Goal: Task Accomplishment & Management: Use online tool/utility

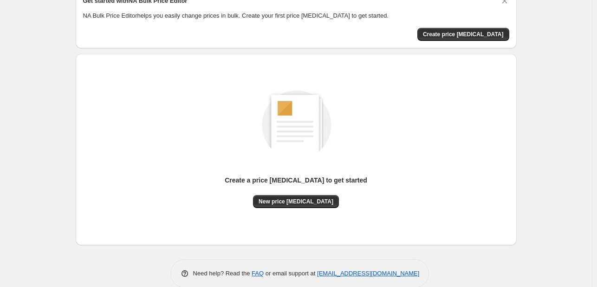
scroll to position [61, 0]
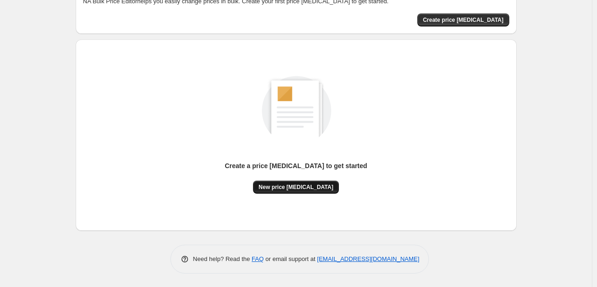
click at [301, 189] on span "New price [MEDICAL_DATA]" at bounding box center [296, 186] width 75 height 7
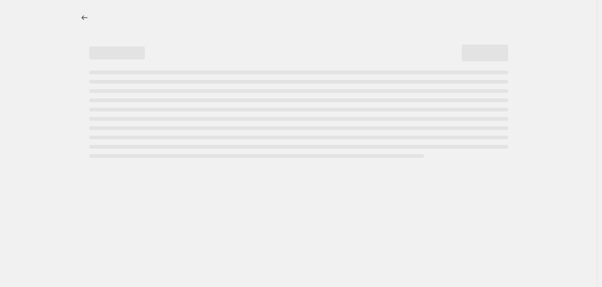
select select "percentage"
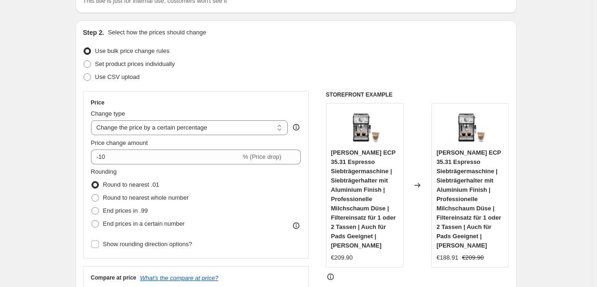
scroll to position [93, 0]
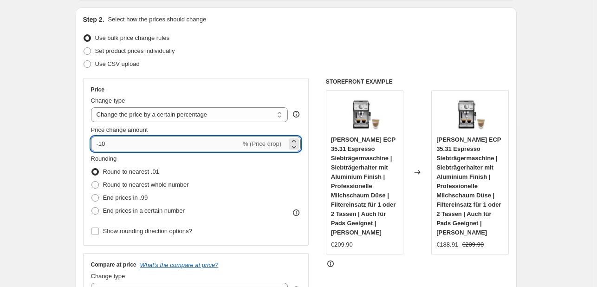
click at [164, 147] on input "-10" at bounding box center [166, 143] width 150 height 15
click at [111, 144] on input "-10" at bounding box center [166, 143] width 150 height 15
type input "-1"
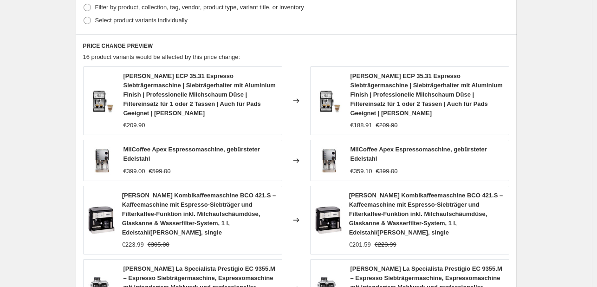
scroll to position [739, 0]
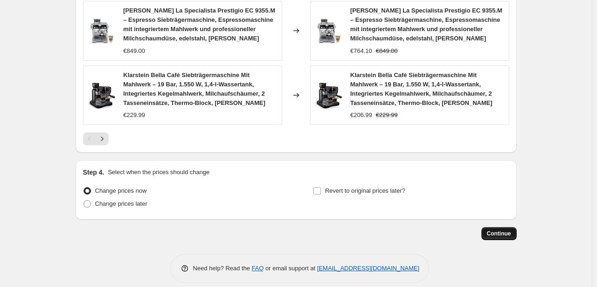
type input "-30"
click at [502, 230] on span "Continue" at bounding box center [499, 233] width 24 height 7
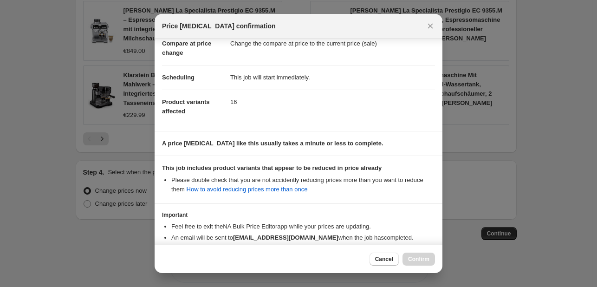
scroll to position [103, 0]
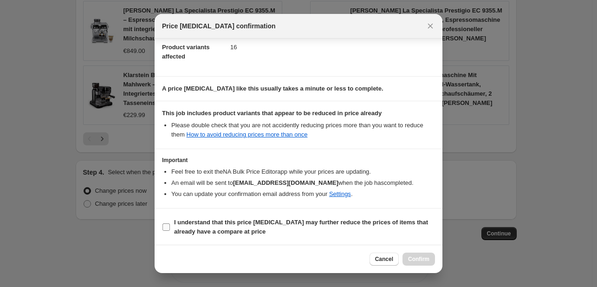
click at [196, 228] on b "I understand that this price [MEDICAL_DATA] may further reduce the prices of it…" at bounding box center [301, 227] width 254 height 16
click at [170, 228] on input "I understand that this price [MEDICAL_DATA] may further reduce the prices of it…" at bounding box center [165, 226] width 7 height 7
checkbox input "true"
click at [418, 258] on span "Confirm" at bounding box center [418, 258] width 21 height 7
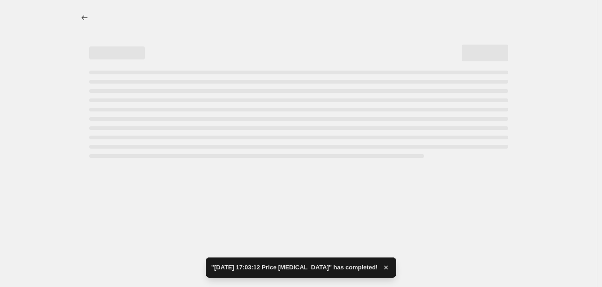
select select "percentage"
